Goal: Task Accomplishment & Management: Manage account settings

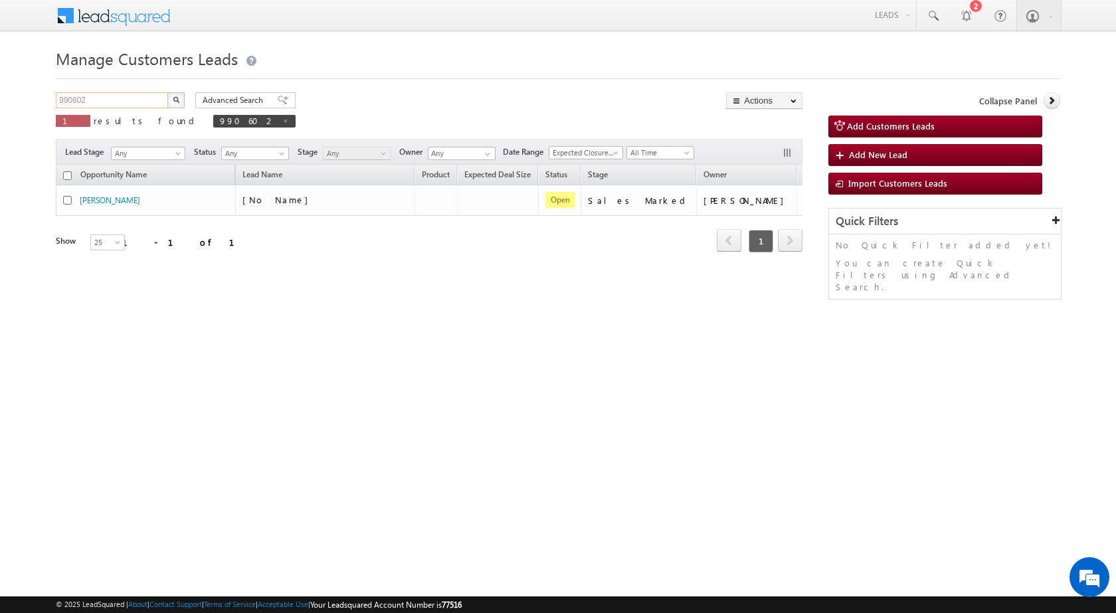
click at [76, 103] on input "990602" at bounding box center [113, 100] width 114 height 16
paste input "89215"
type input "989215"
click at [167, 92] on button "button" at bounding box center [175, 100] width 17 height 16
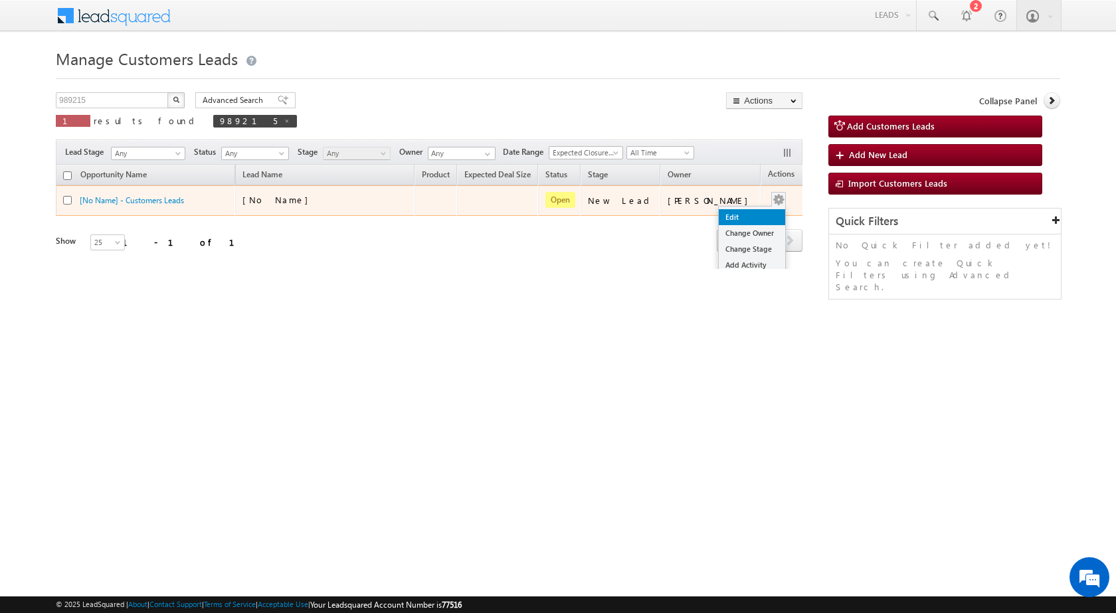
click at [738, 215] on link "Edit" at bounding box center [752, 217] width 66 height 16
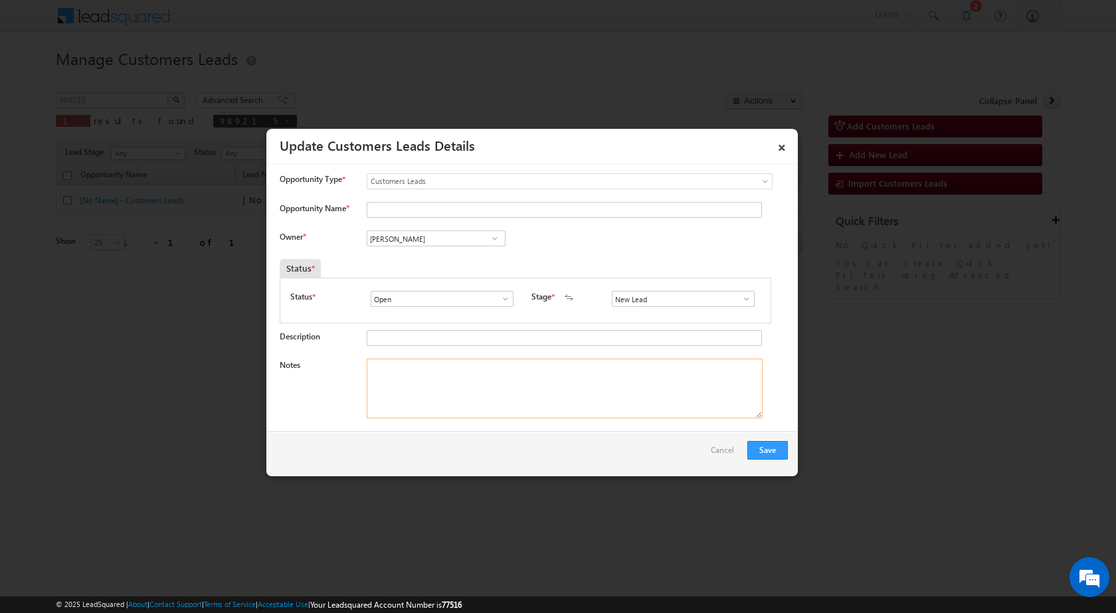
click at [530, 376] on textarea "Notes" at bounding box center [565, 389] width 396 height 60
paste textarea "989215 / [PERSON_NAME] / 7498762690 / HOME PURCHASE / [GEOGRAPHIC_DATA] TO 4110…"
type textarea "989215 / [PERSON_NAME] / 7498762690 / HOME PURCHASE / [GEOGRAPHIC_DATA] TO 4110…"
click at [744, 299] on span at bounding box center [746, 299] width 13 height 11
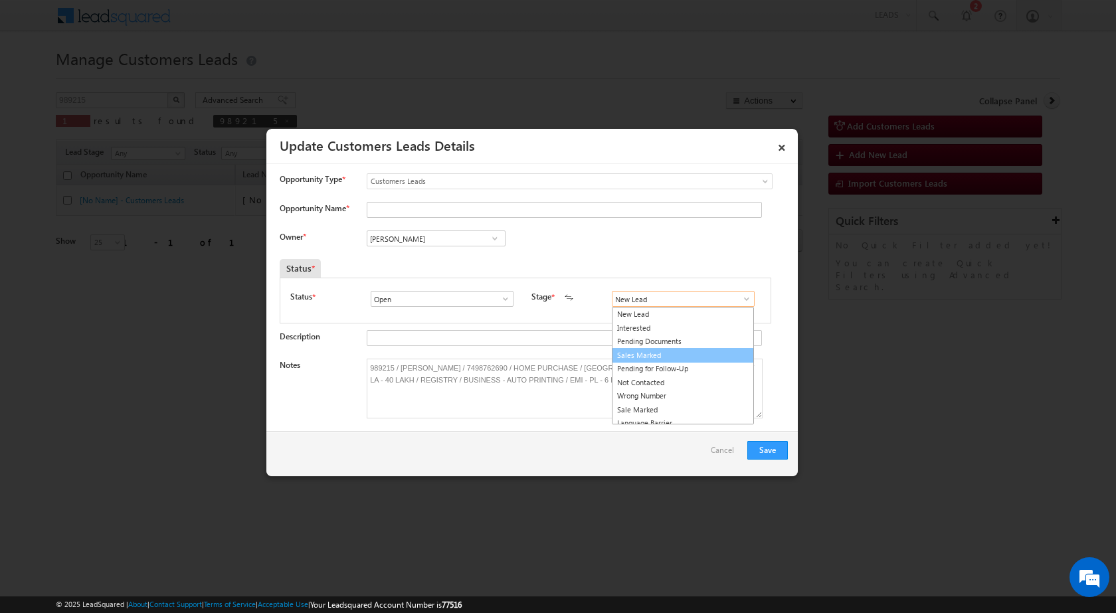
click at [681, 351] on link "Sales Marked" at bounding box center [683, 355] width 142 height 15
type input "Sales Marked"
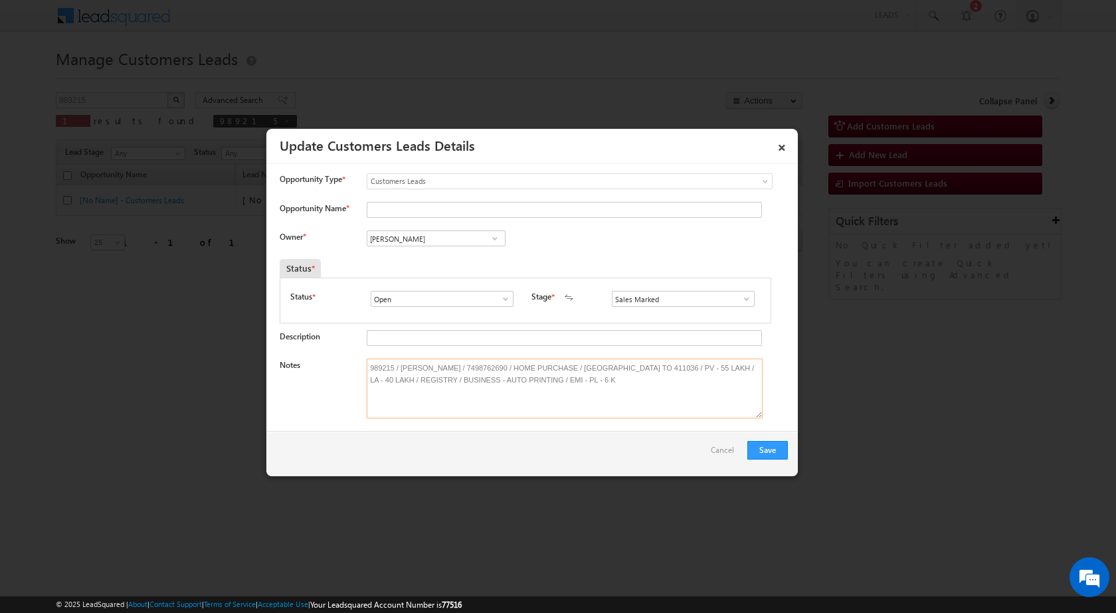
drag, startPoint x: 400, startPoint y: 370, endPoint x: 452, endPoint y: 361, distance: 52.7
click at [452, 361] on textarea "989215 / [PERSON_NAME] / 7498762690 / HOME PURCHASE / [GEOGRAPHIC_DATA] TO 4110…" at bounding box center [565, 389] width 396 height 60
click at [416, 213] on input "Opportunity Name *" at bounding box center [564, 210] width 395 height 16
paste input "[PERSON_NAME]"
type input "[PERSON_NAME]"
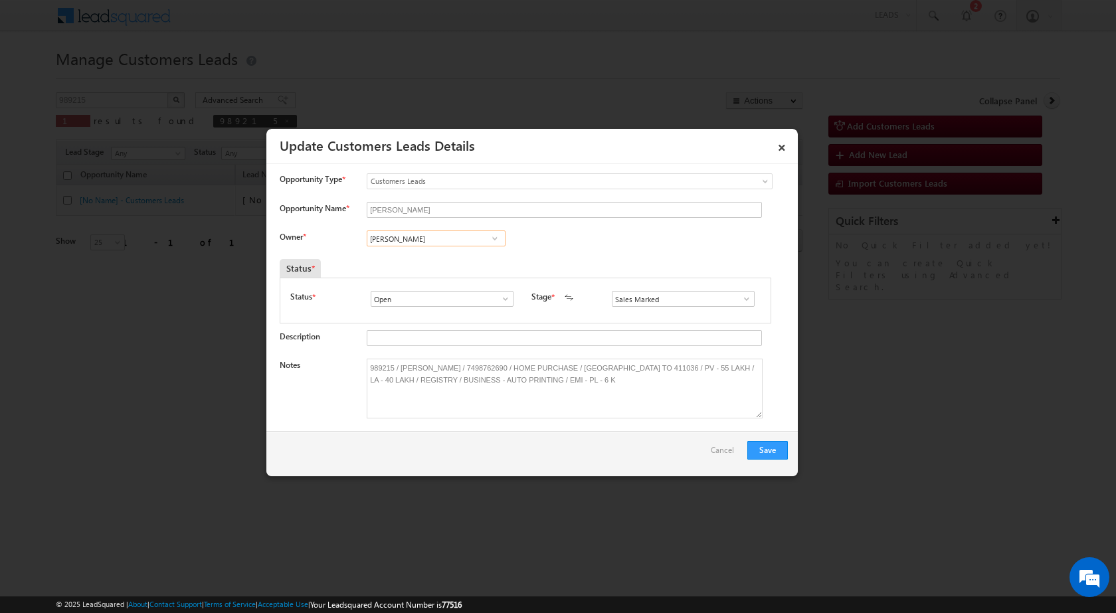
click at [448, 240] on input "[PERSON_NAME]" at bounding box center [436, 239] width 139 height 16
paste input "[PERSON_NAME][EMAIL_ADDRESS][PERSON_NAME][DOMAIN_NAME]"
click at [430, 266] on span "[PERSON_NAME][EMAIL_ADDRESS][PERSON_NAME][DOMAIN_NAME]" at bounding box center [432, 265] width 120 height 10
type input "[PERSON_NAME] [PERSON_NAME]"
click at [780, 449] on button "Save" at bounding box center [768, 450] width 41 height 19
